Goal: Information Seeking & Learning: Learn about a topic

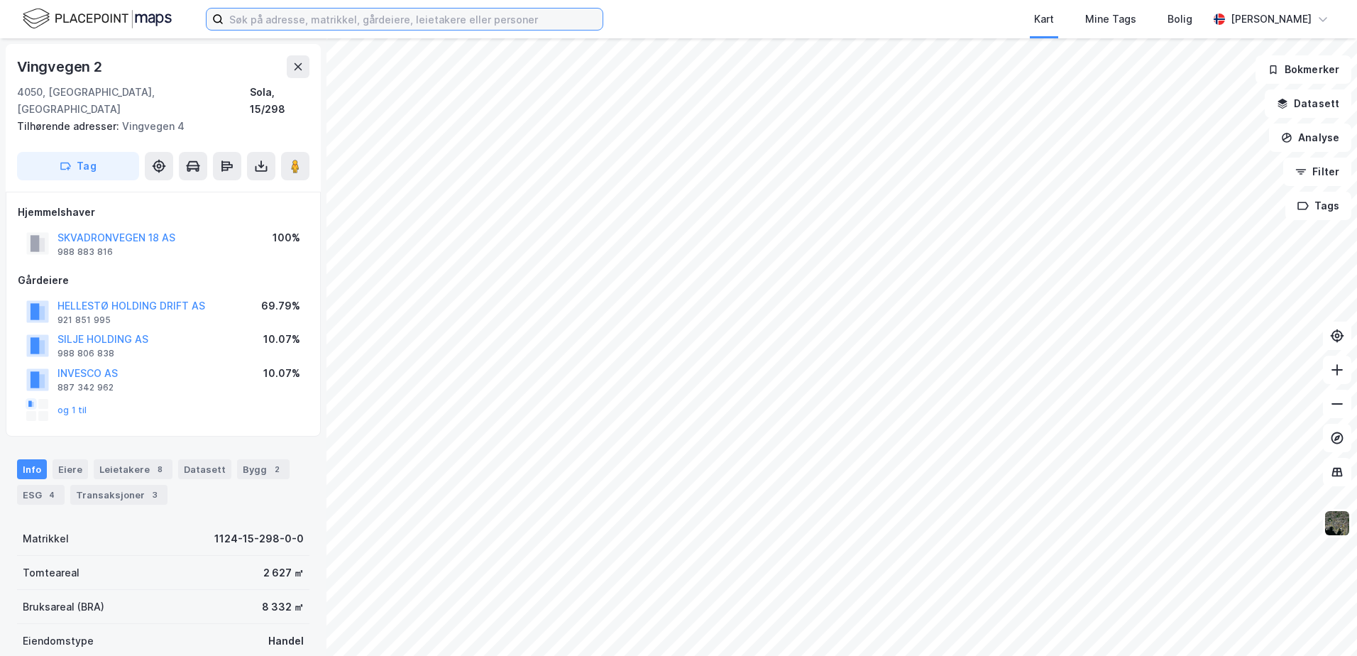
click at [492, 21] on input at bounding box center [413, 19] width 379 height 21
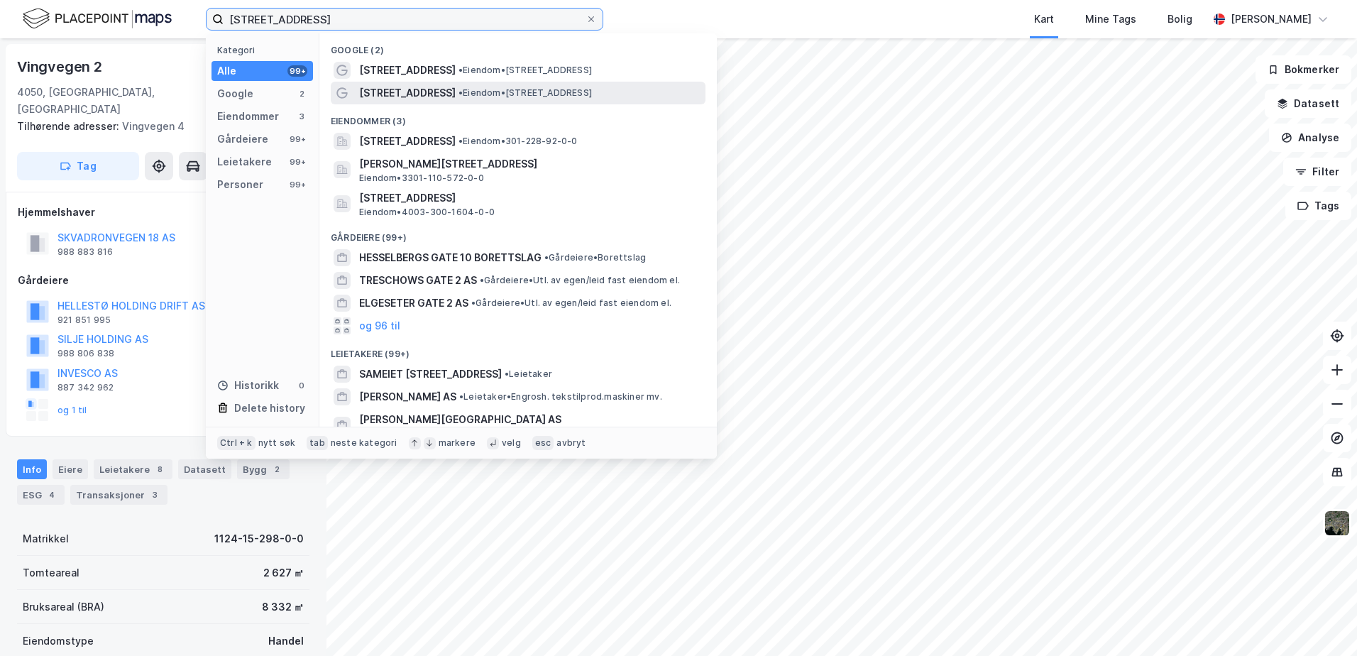
type input "[STREET_ADDRESS]"
click at [437, 87] on span "[STREET_ADDRESS]" at bounding box center [407, 92] width 97 height 17
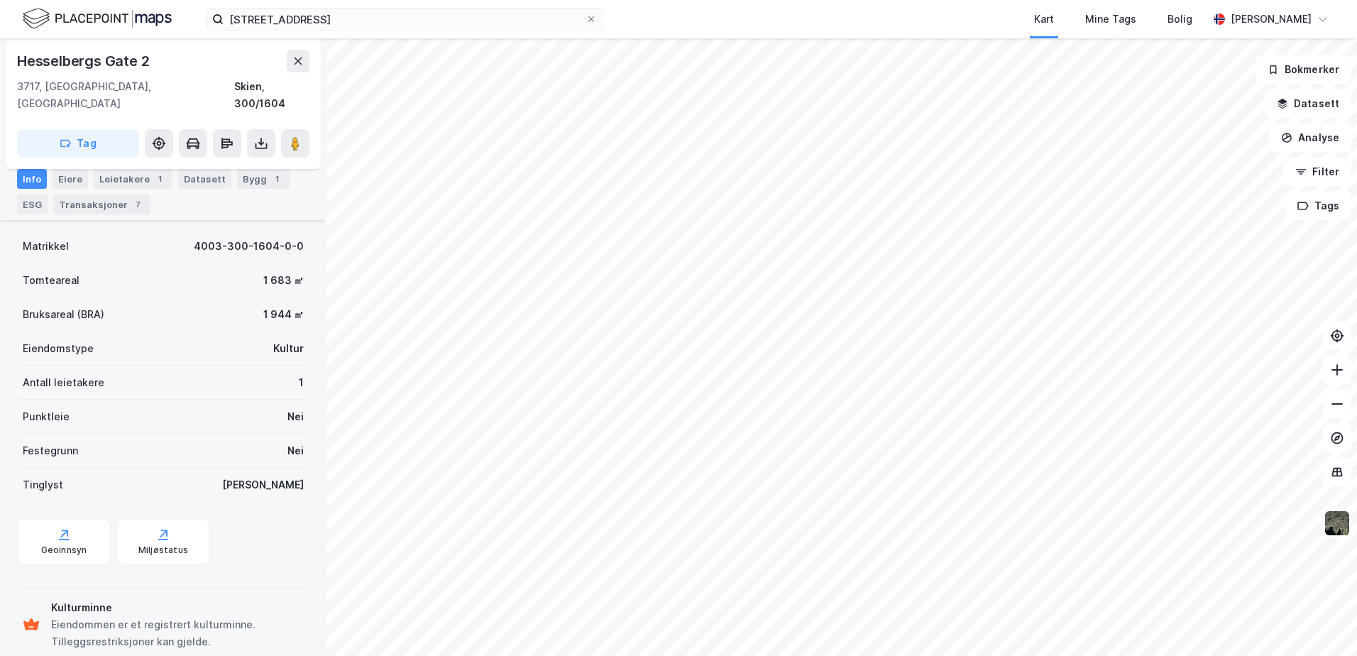
scroll to position [225, 0]
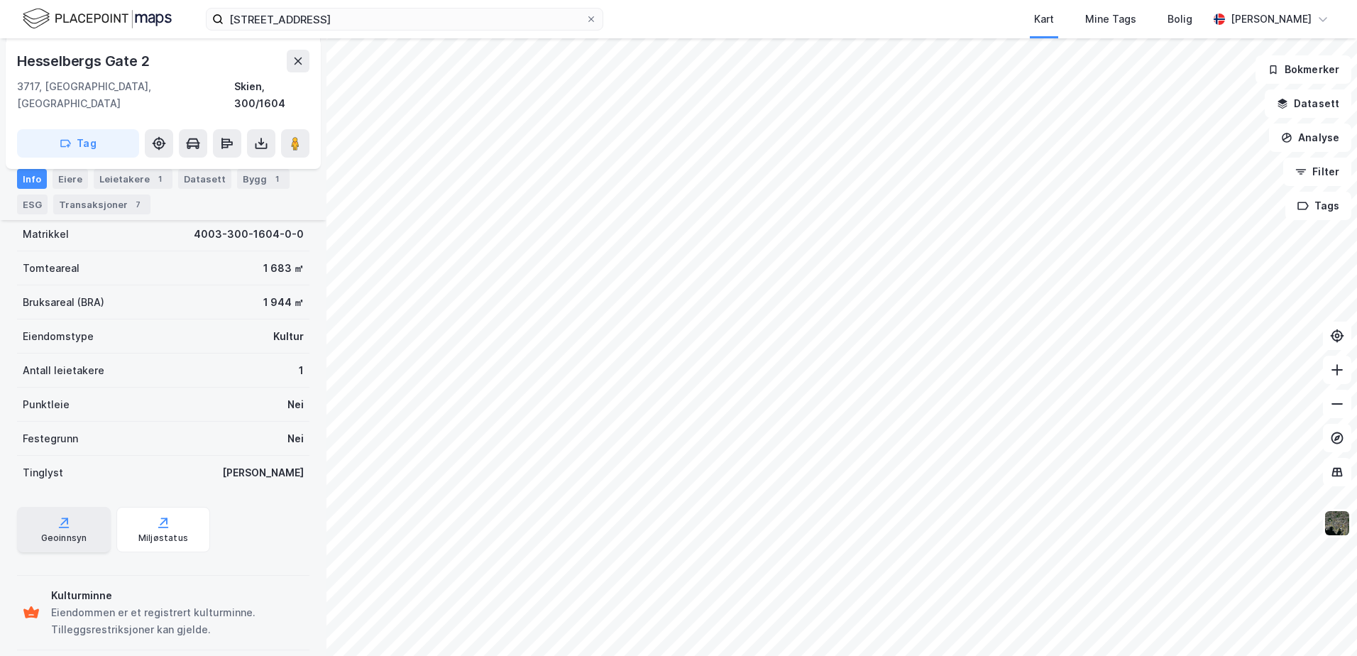
click at [80, 512] on div "Geoinnsyn" at bounding box center [64, 529] width 94 height 45
click at [152, 532] on div "Miljøstatus" at bounding box center [163, 537] width 50 height 11
click at [16, 180] on div "Info [PERSON_NAME] 1 Datasett Bygg 1 ESG Transaksjoner 7" at bounding box center [163, 186] width 327 height 68
click at [26, 202] on div "ESG" at bounding box center [32, 204] width 31 height 20
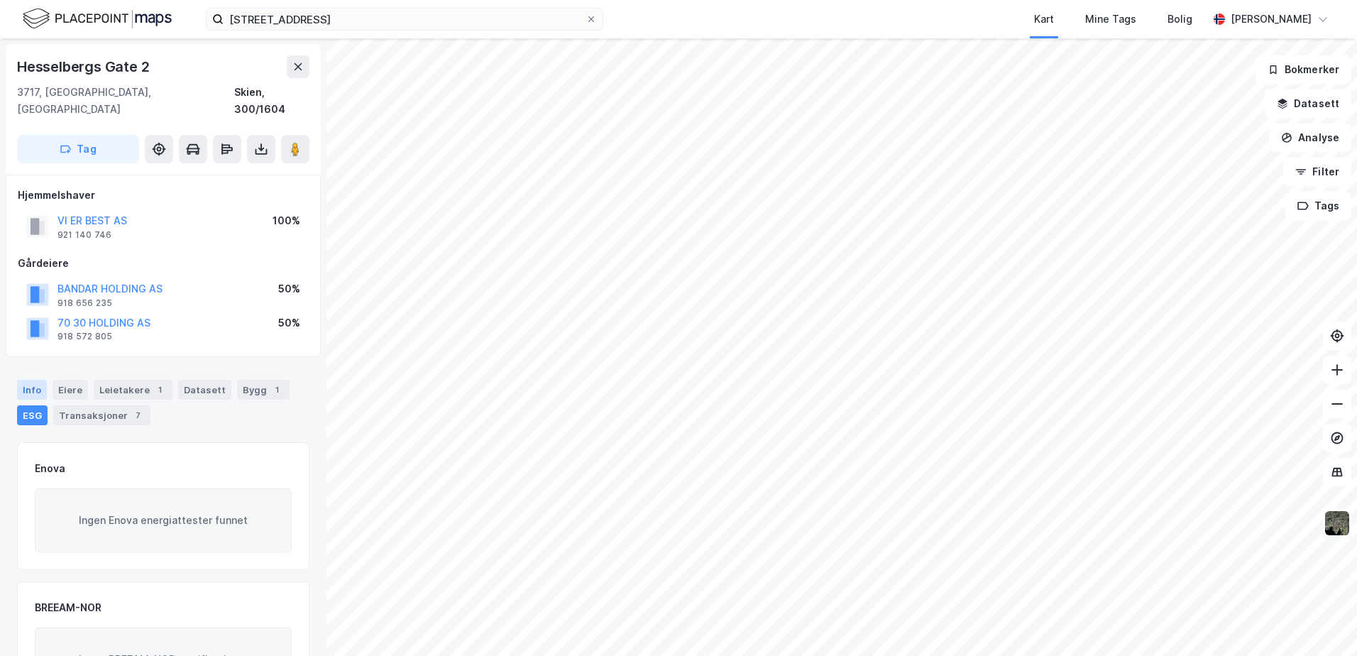
click at [31, 380] on div "Info" at bounding box center [32, 390] width 30 height 20
